Goal: Obtain resource: Obtain resource

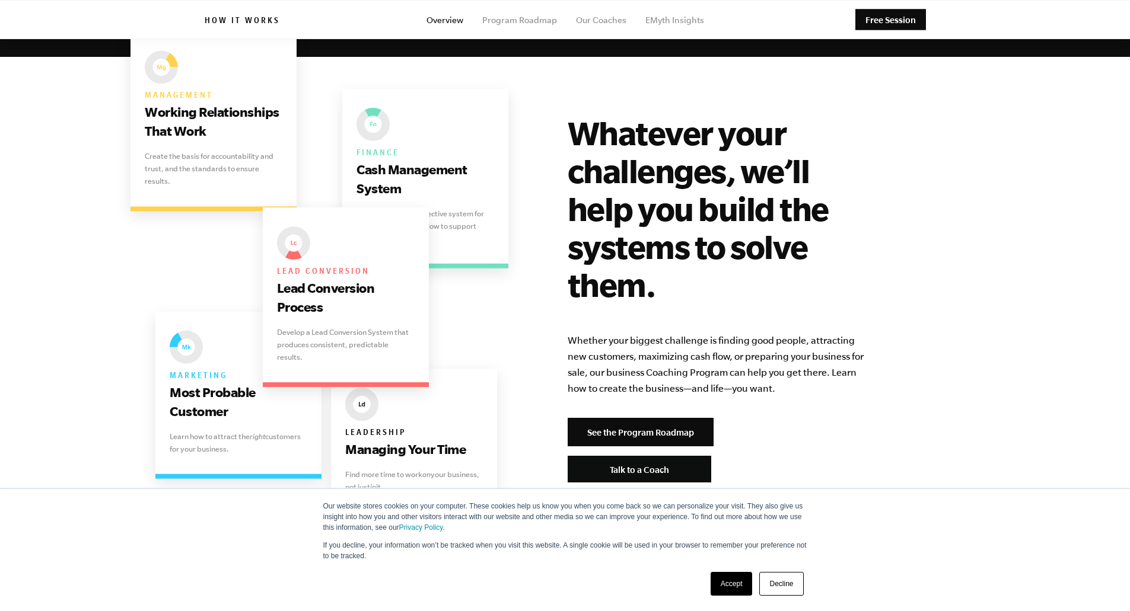
scroll to position [2372, 0]
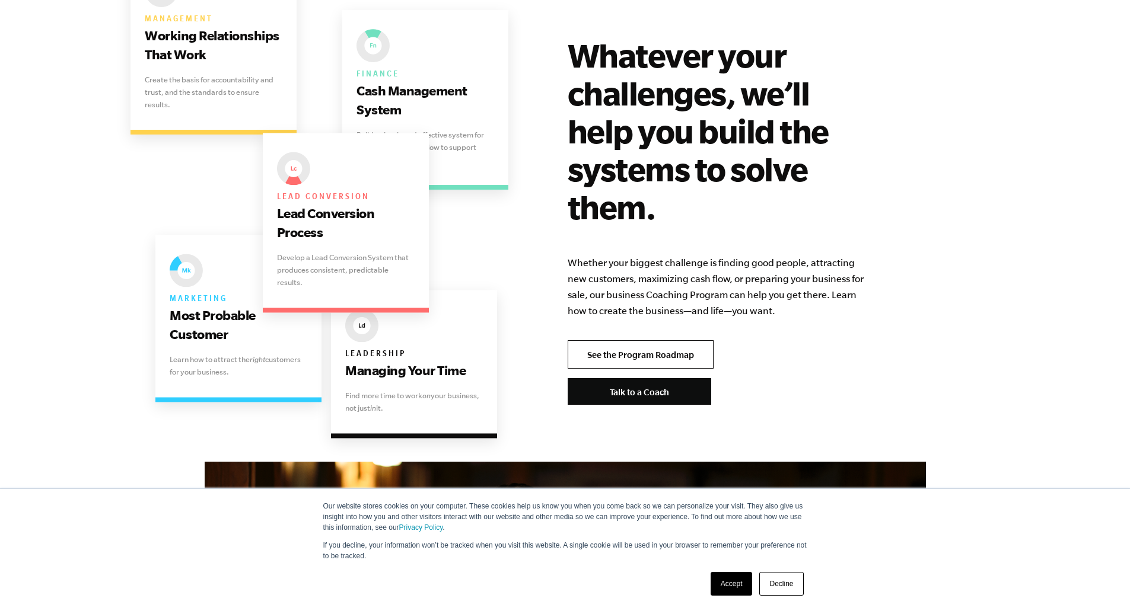
click at [687, 340] on link "See the Program Roadmap" at bounding box center [640, 354] width 146 height 28
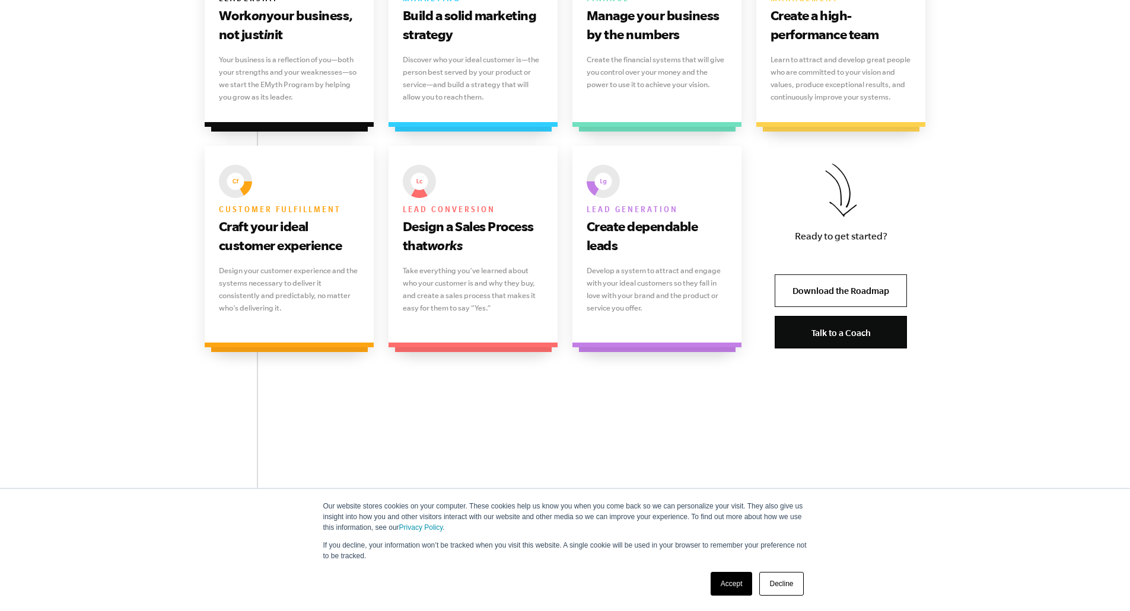
scroll to position [949, 0]
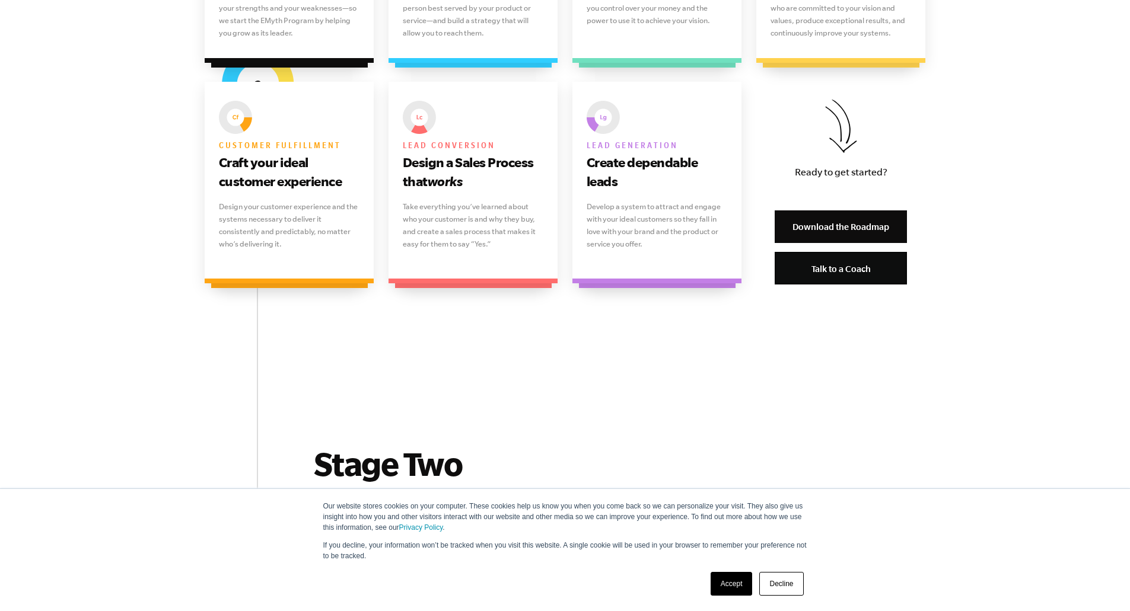
click at [831, 225] on link "Download the Roadmap" at bounding box center [840, 226] width 132 height 33
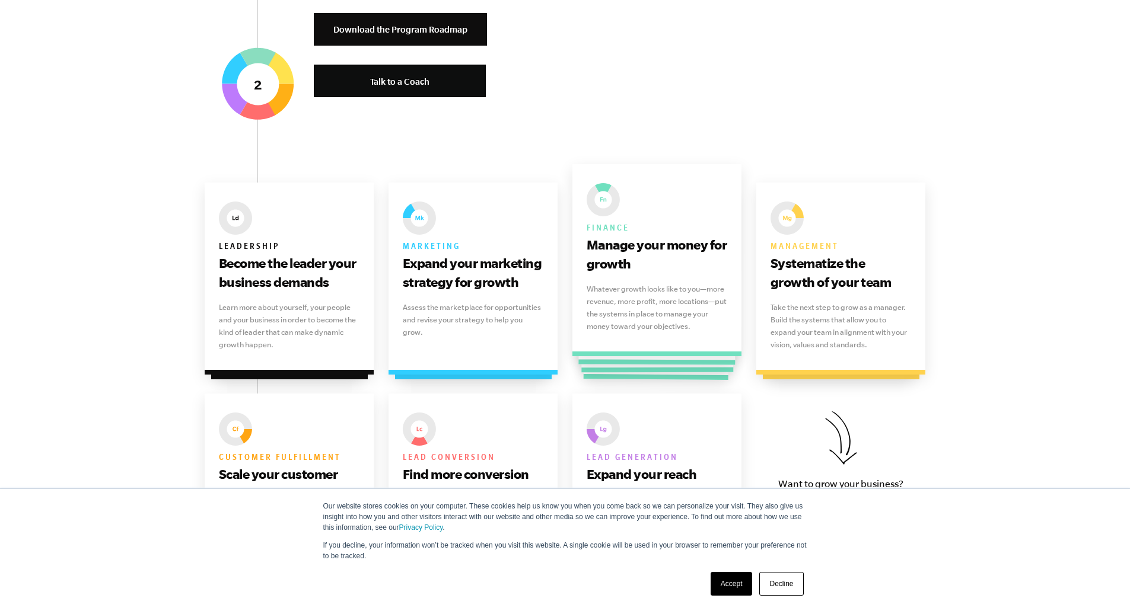
scroll to position [1601, 0]
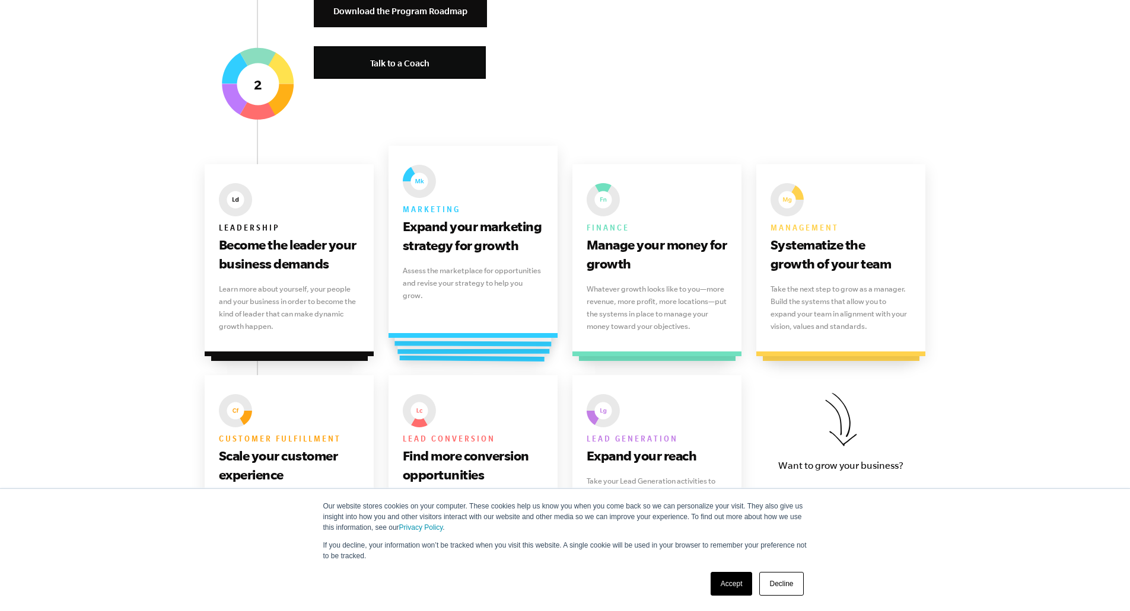
click at [480, 275] on p "Assess the marketplace for opportunities and revise your strategy to help you g…" at bounding box center [473, 282] width 141 height 37
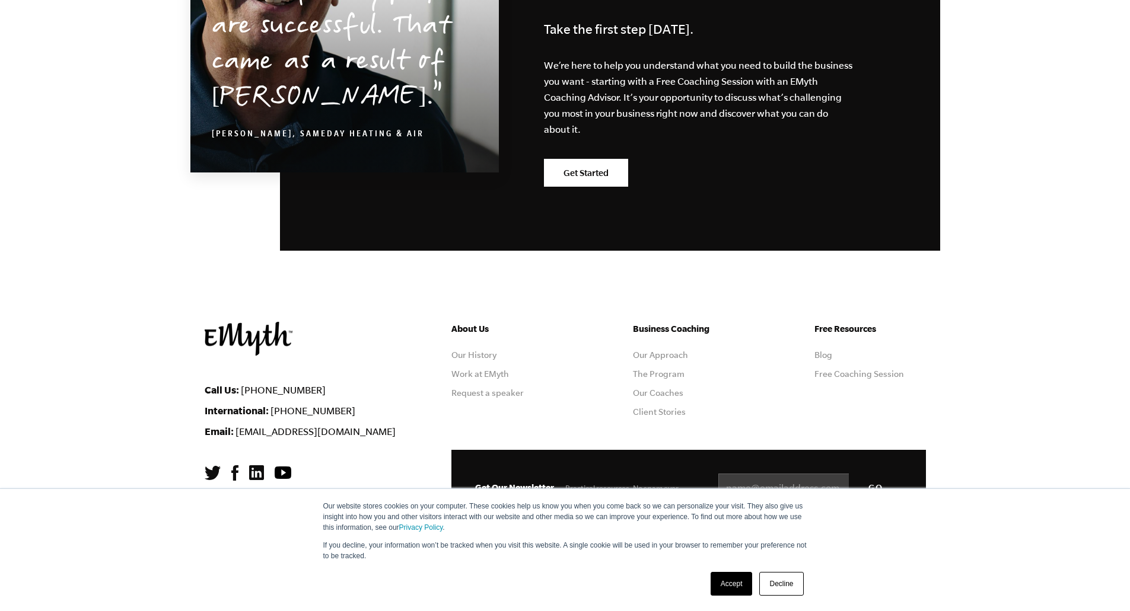
scroll to position [3277, 0]
click at [665, 391] on link "Our Coaches" at bounding box center [658, 392] width 50 height 9
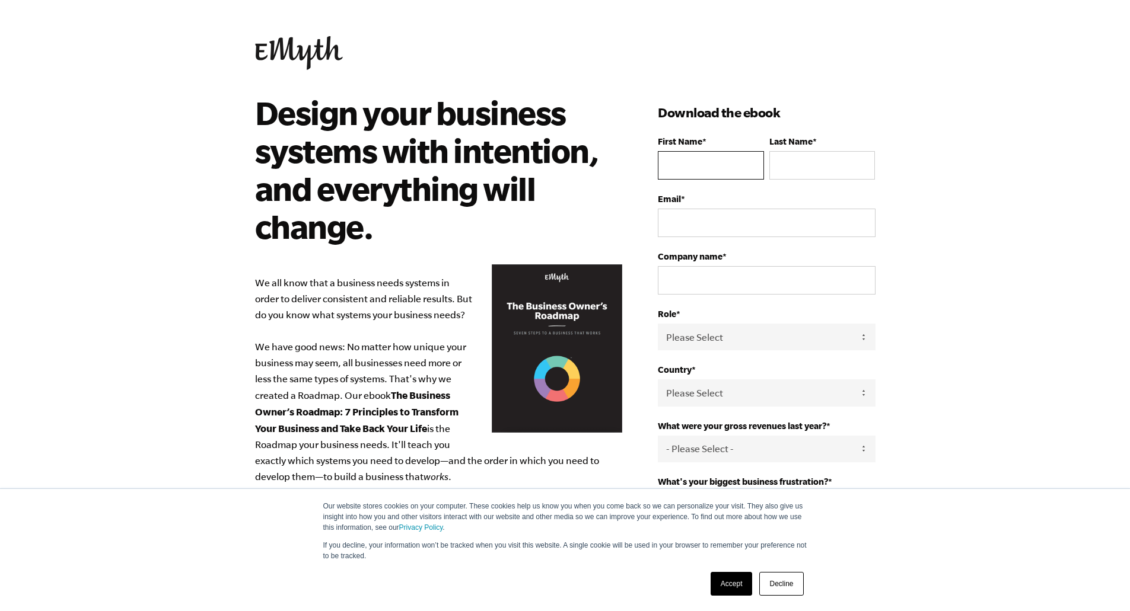
click at [720, 173] on input "First Name *" at bounding box center [711, 165] width 106 height 28
type input "[PERSON_NAME]"
type input "Spear"
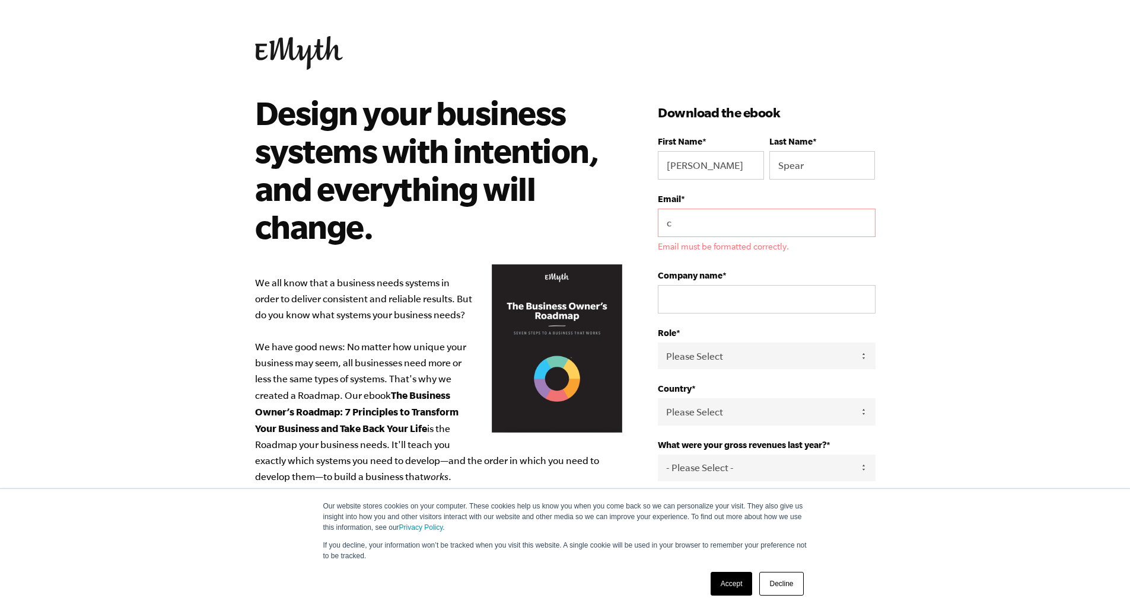
type input "[EMAIL_ADDRESS][DOMAIN_NAME]"
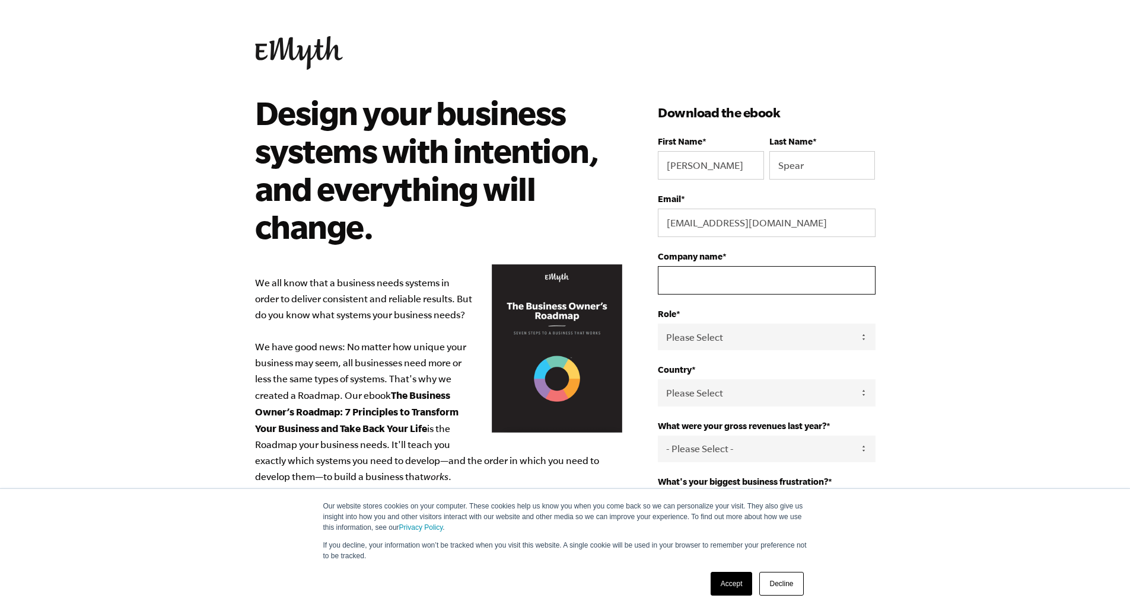
click at [754, 279] on input "Company name *" at bounding box center [766, 280] width 217 height 28
type input "Ensign Partners"
click at [742, 337] on select "Please Select Owner Partner / Co-Owner Executive Employee / Other" at bounding box center [766, 337] width 217 height 27
select select "Partner / Co-Owner"
click at [658, 324] on select "Please Select Owner Partner / Co-Owner Executive Employee / Other" at bounding box center [766, 337] width 217 height 27
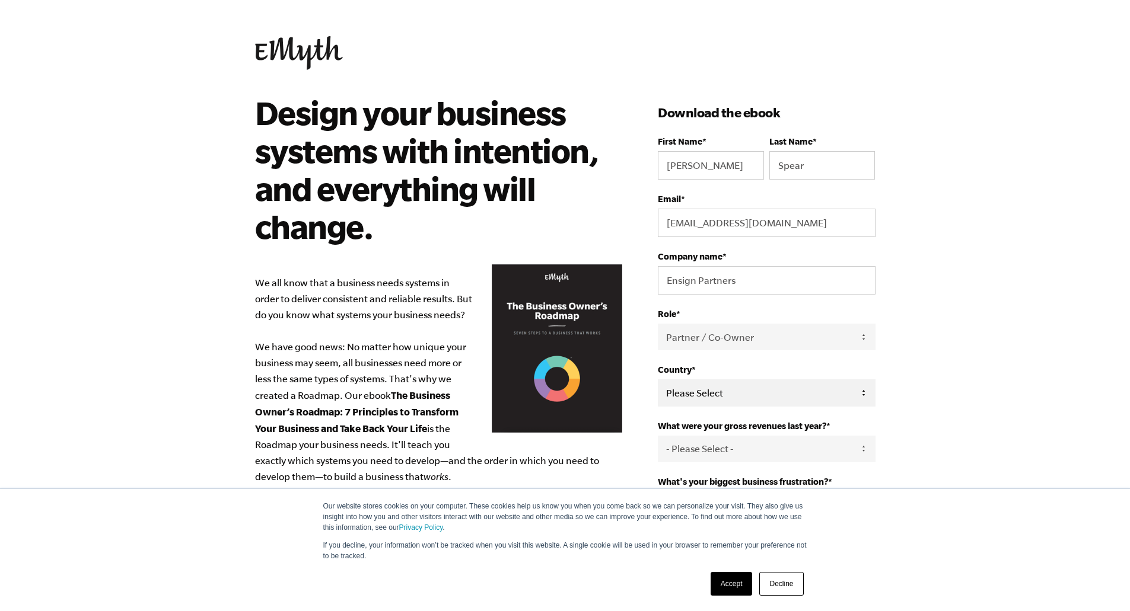
click at [746, 388] on select "Please Select United States Afghanistan Åland Islands Albania Algeria American …" at bounding box center [766, 392] width 217 height 27
select select "United States"
click at [658, 379] on select "Please Select United States Afghanistan Åland Islands Albania Algeria American …" at bounding box center [766, 392] width 217 height 27
click at [786, 449] on select "- Please Select - 0-75K 76-150K 151-275K 276-500K 501-750K 751-1M 1-2.5M 2.5-5M…" at bounding box center [766, 449] width 217 height 27
select select "2.5-5M"
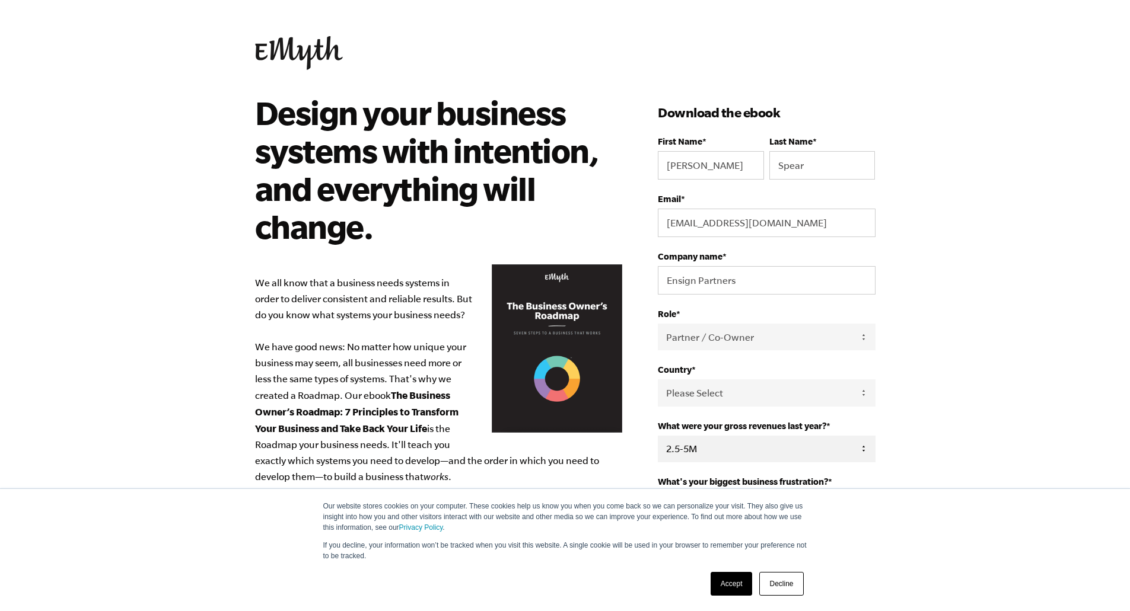
click at [658, 436] on select "- Please Select - 0-75K 76-150K 151-275K 276-500K 501-750K 751-1M 1-2.5M 2.5-5M…" at bounding box center [766, 449] width 217 height 27
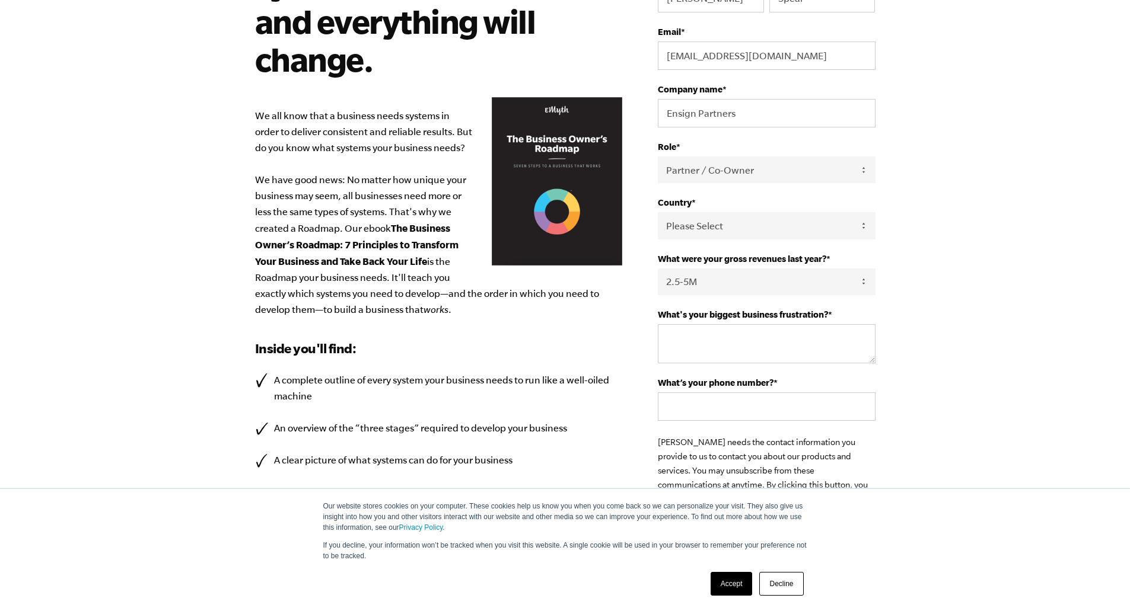
scroll to position [178, 0]
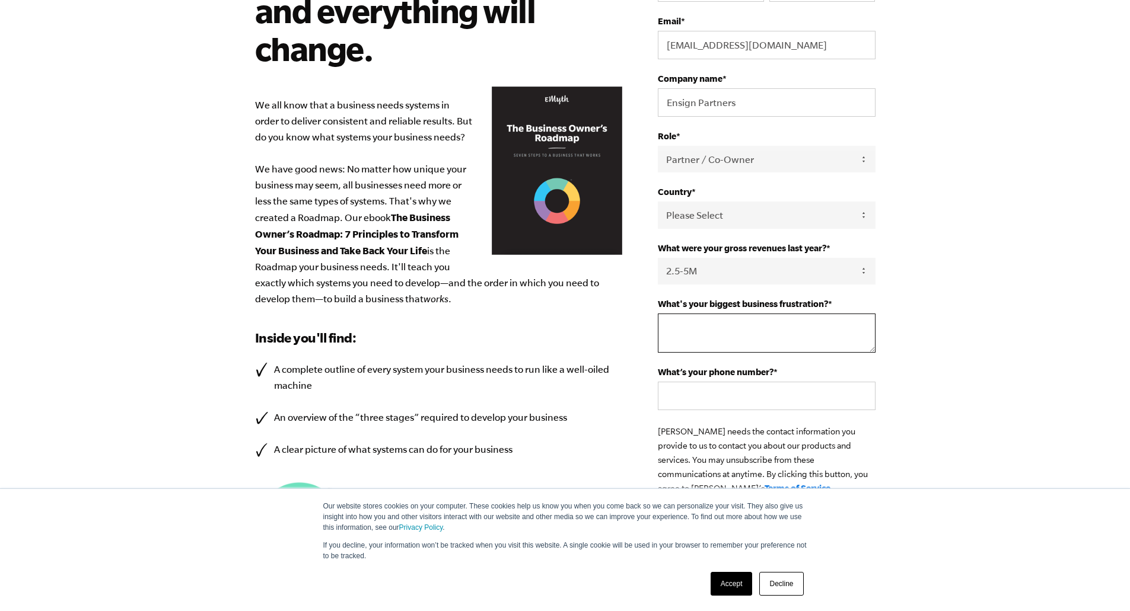
click at [771, 335] on textarea "What's your biggest business frustration? *" at bounding box center [766, 333] width 217 height 39
type textarea "Process standardization and execution"
click at [759, 395] on input "What’s your phone number? *" at bounding box center [766, 396] width 217 height 28
type input "4808483037"
click at [741, 582] on link "Accept" at bounding box center [731, 584] width 42 height 24
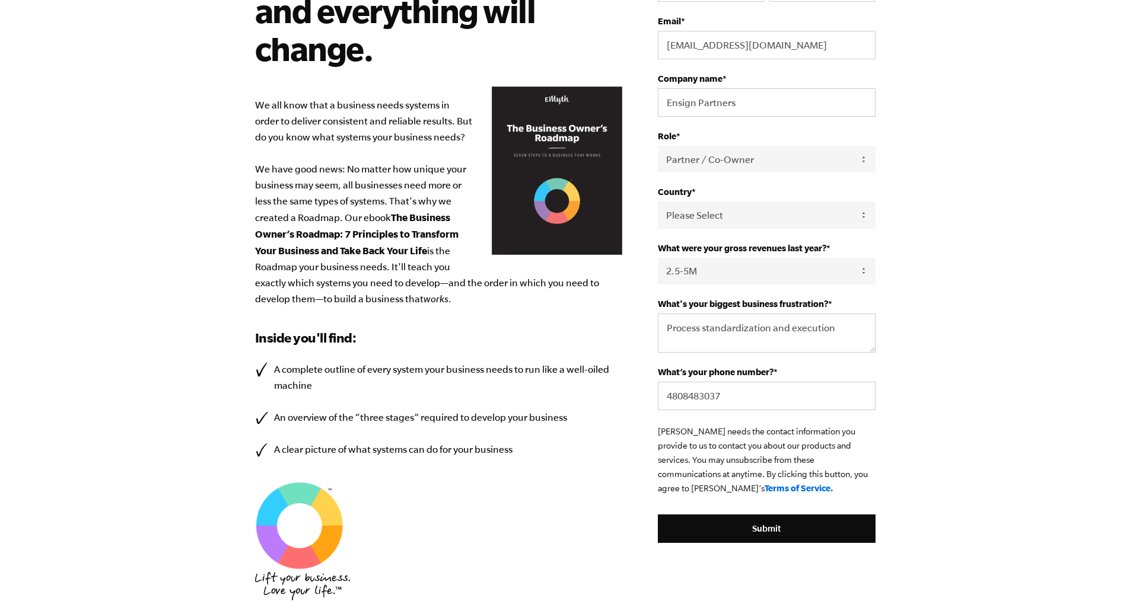
scroll to position [0, 0]
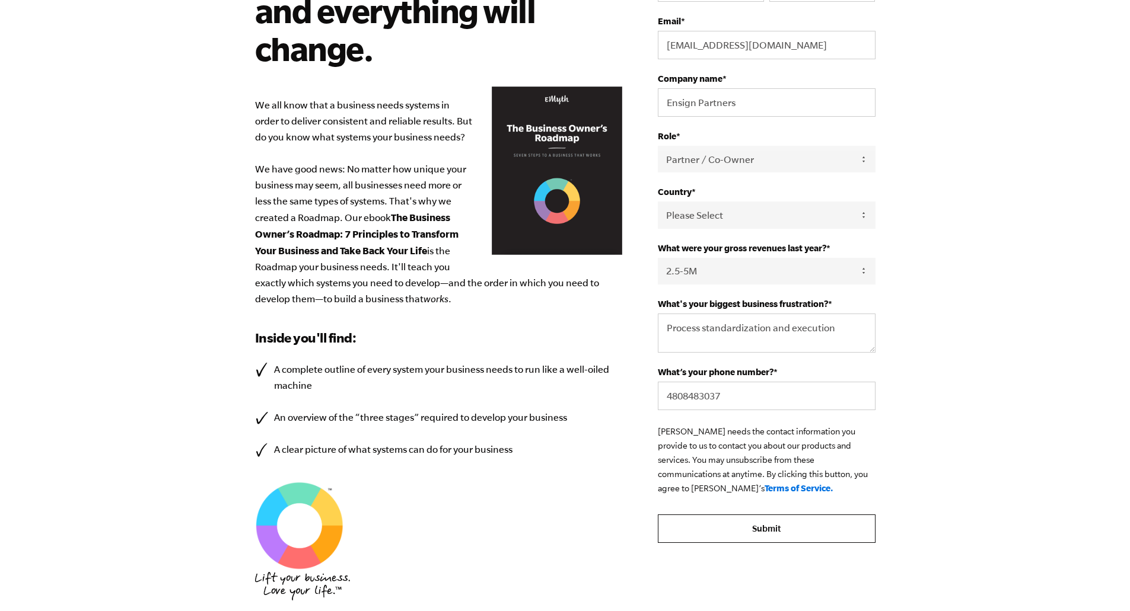
click at [771, 525] on input "Submit" at bounding box center [766, 529] width 217 height 28
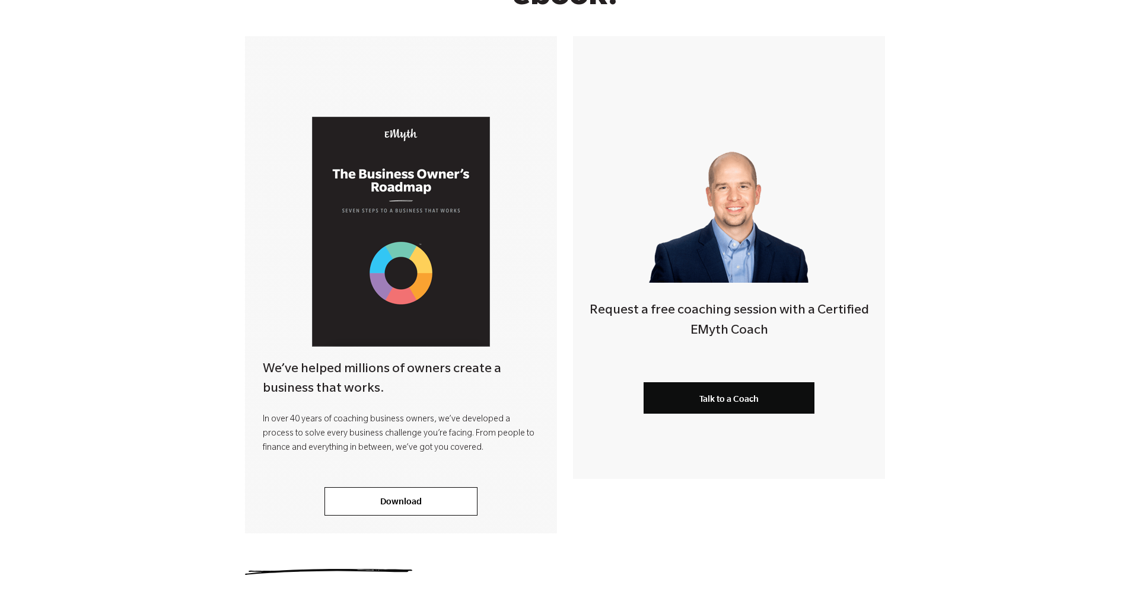
scroll to position [178, 0]
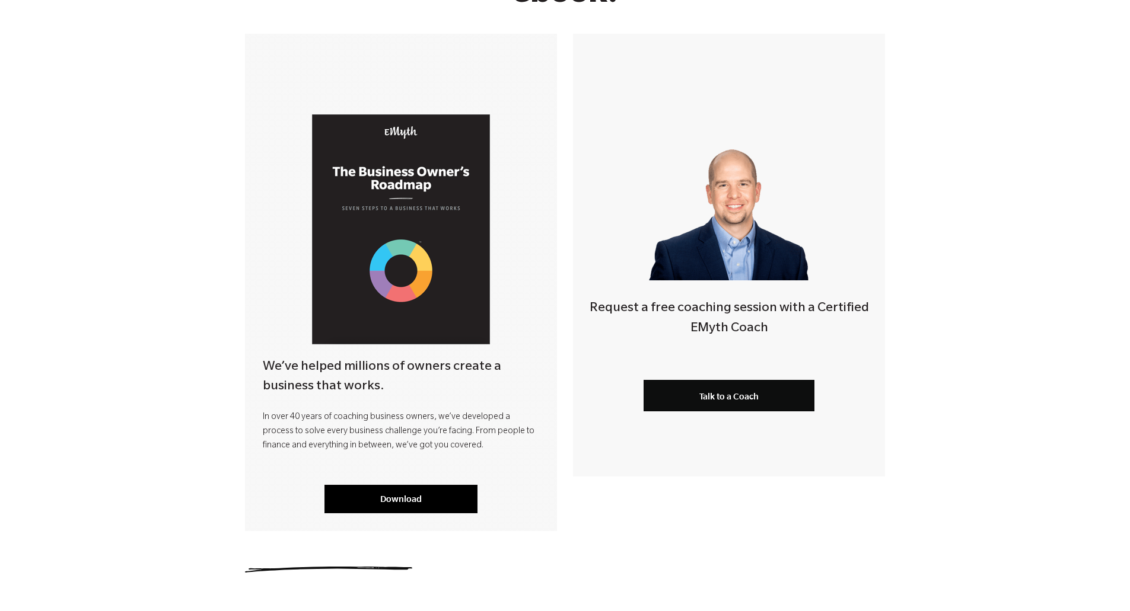
click at [426, 489] on link "Download" at bounding box center [400, 499] width 153 height 28
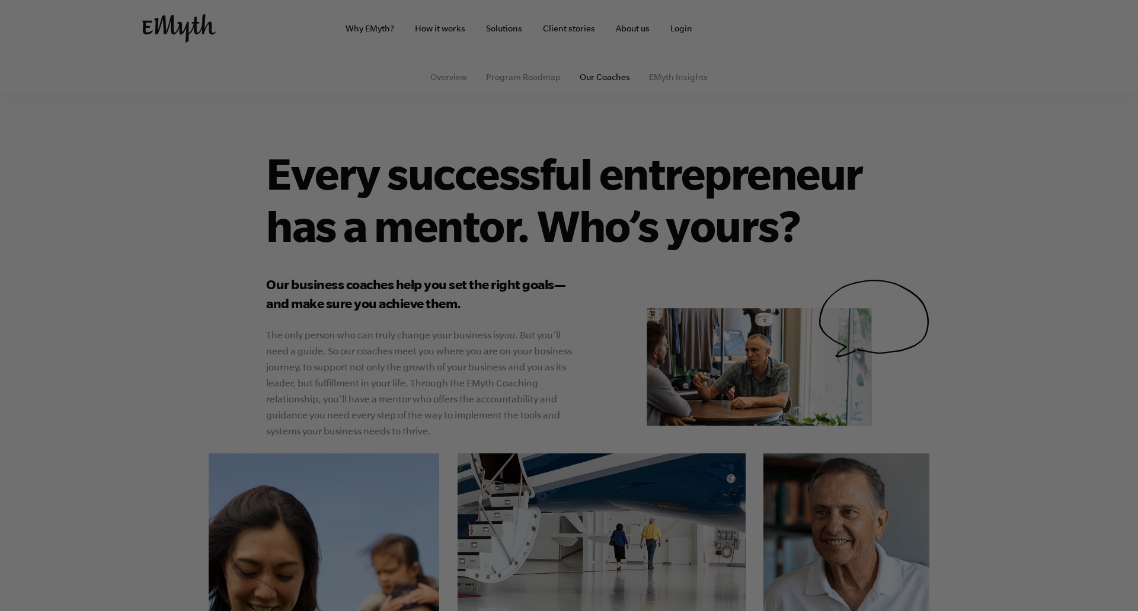
click at [508, 31] on div at bounding box center [575, 308] width 1150 height 617
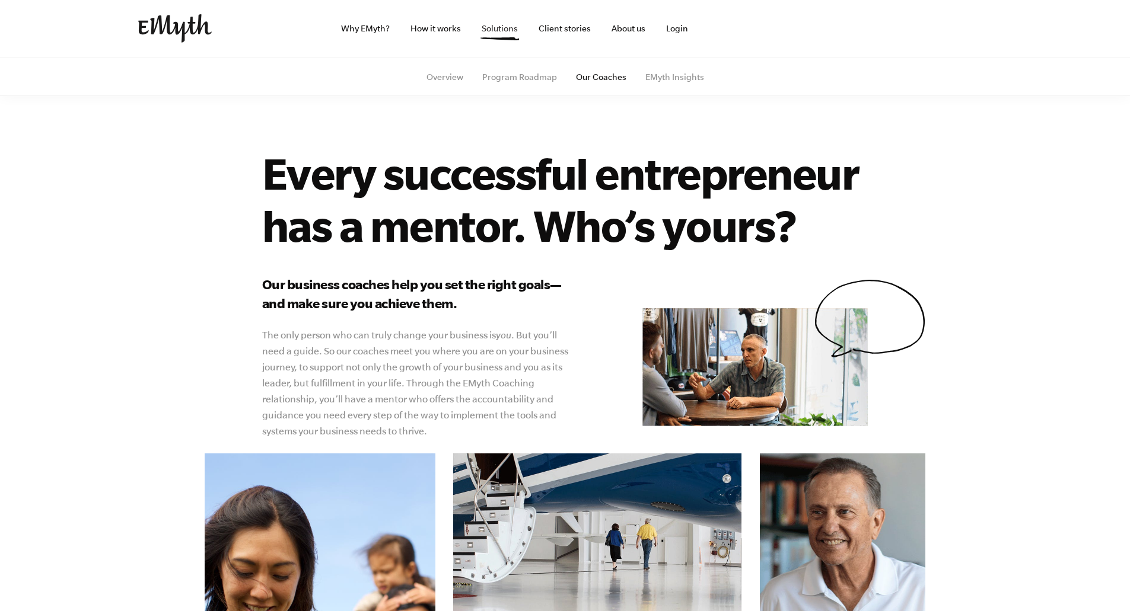
click at [498, 29] on link "Solutions" at bounding box center [499, 28] width 55 height 57
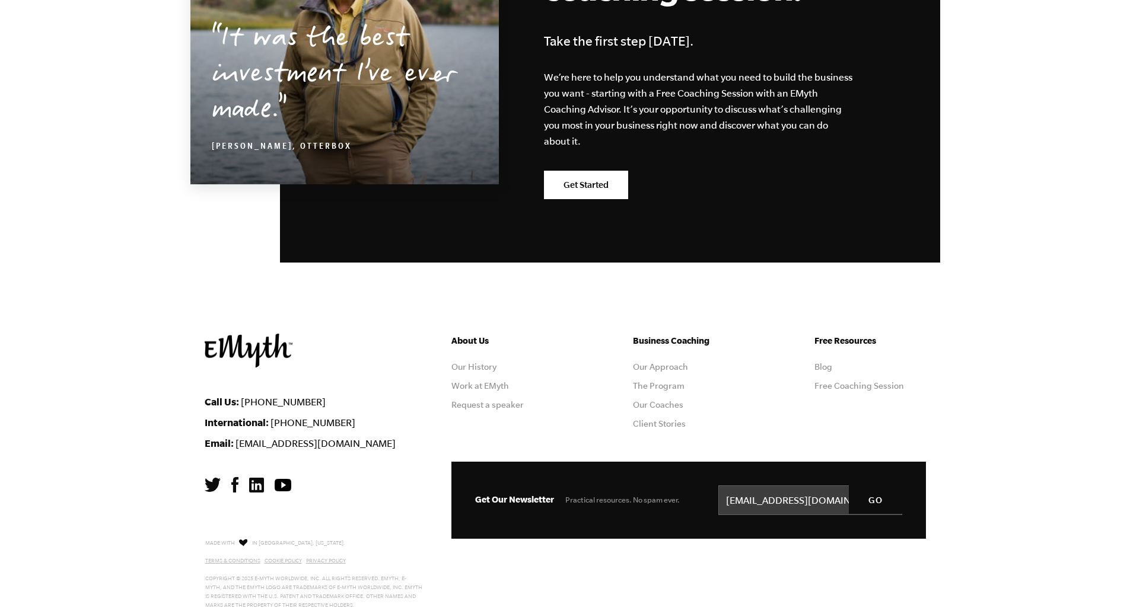
scroll to position [2059, 0]
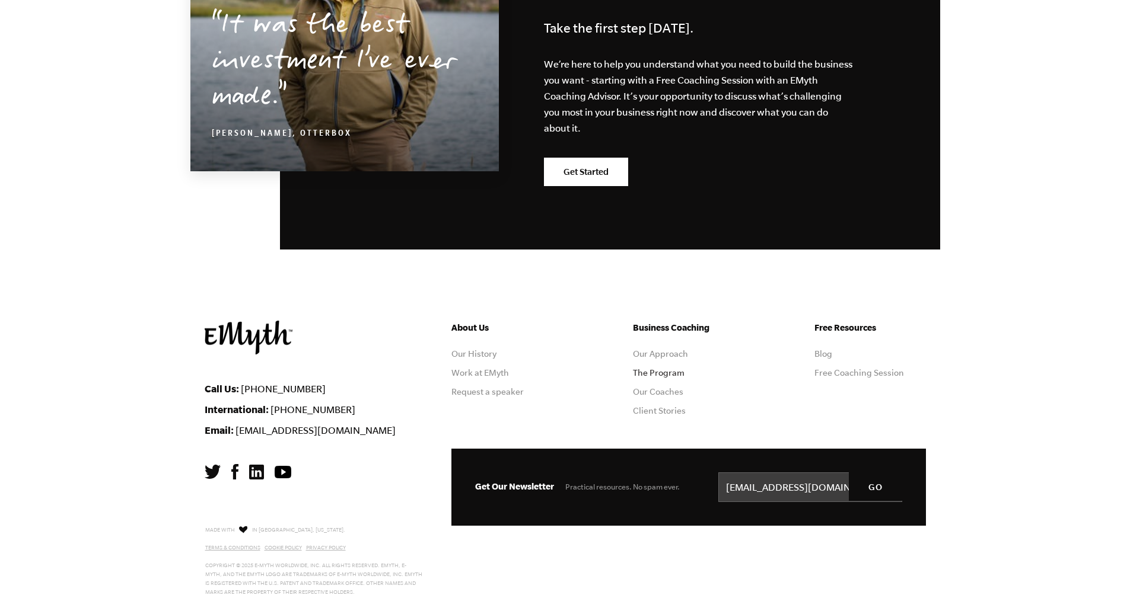
click at [660, 377] on link "The Program" at bounding box center [659, 372] width 52 height 9
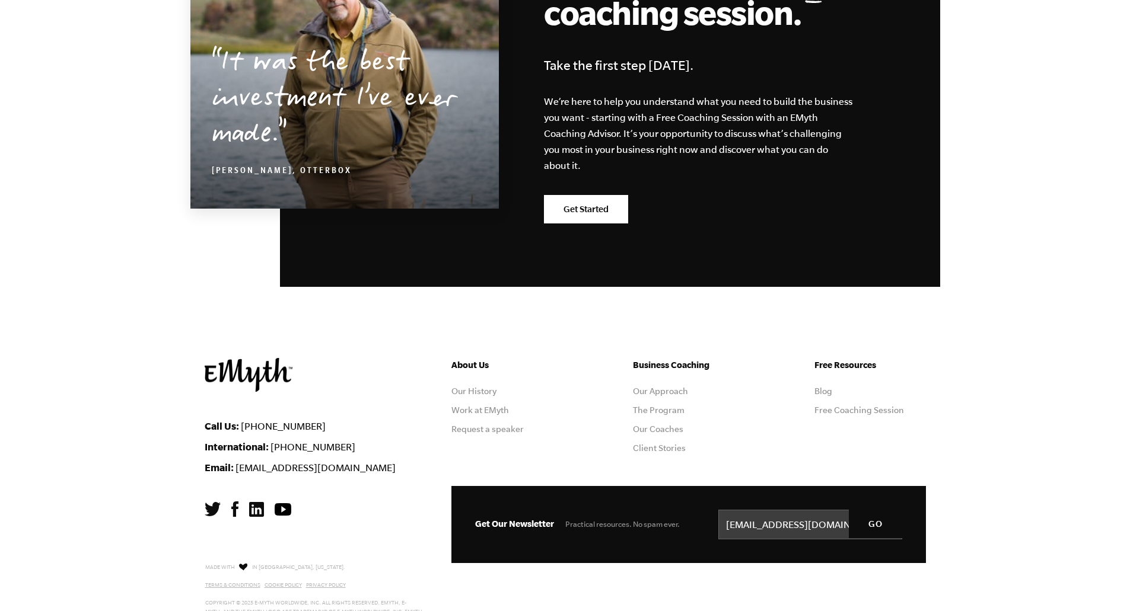
scroll to position [5659, 0]
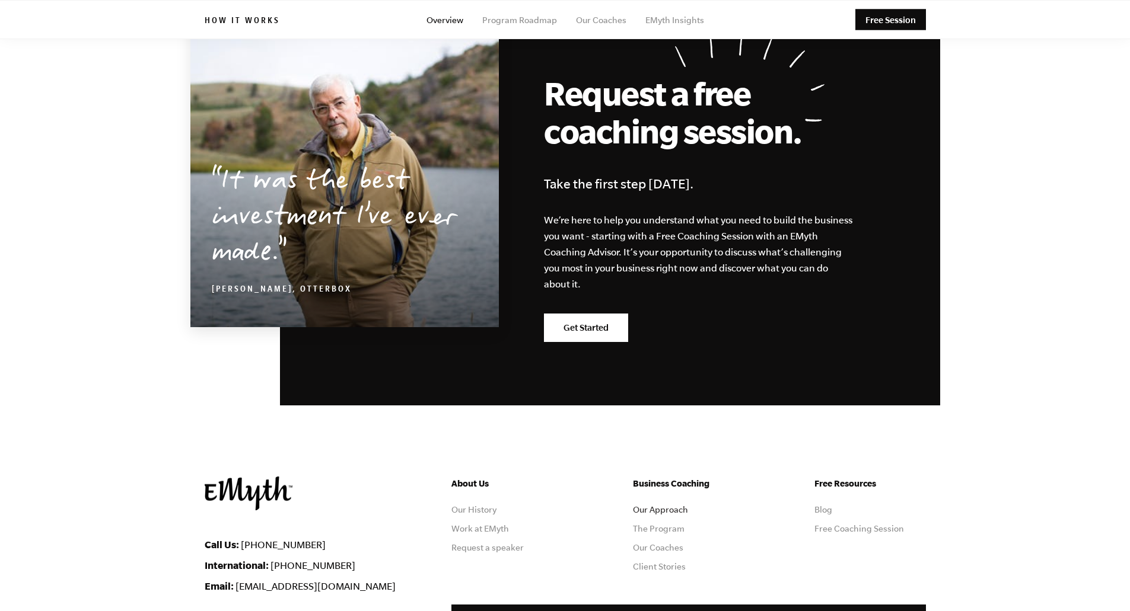
click at [675, 505] on link "Our Approach" at bounding box center [660, 509] width 55 height 9
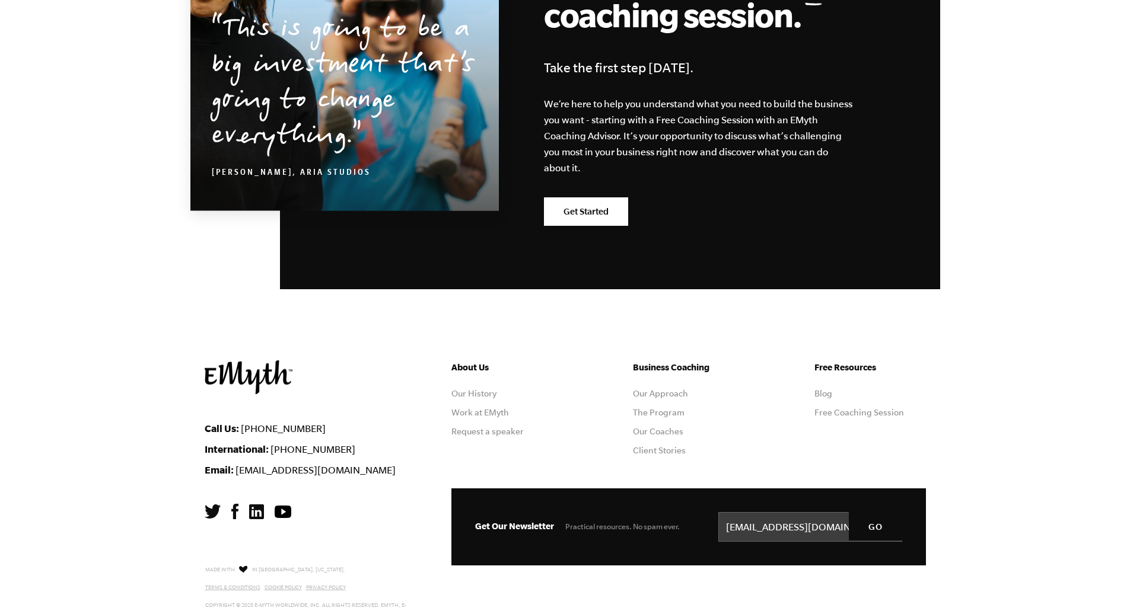
scroll to position [3657, 0]
